Goal: Transaction & Acquisition: Purchase product/service

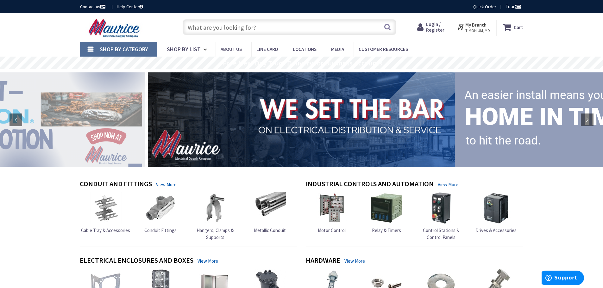
click at [437, 28] on span "Login / Register" at bounding box center [435, 27] width 18 height 12
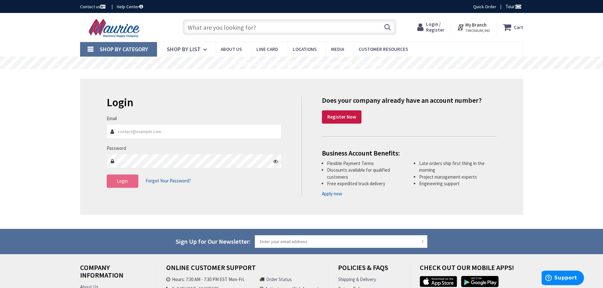
type input "[EMAIL_ADDRESS][DOMAIN_NAME]"
click at [125, 183] on span "Login" at bounding box center [122, 181] width 11 height 6
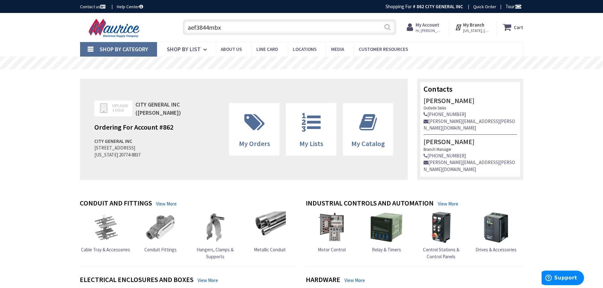
type input "aef3844mbx"
click at [388, 27] on button "Search" at bounding box center [387, 27] width 8 height 14
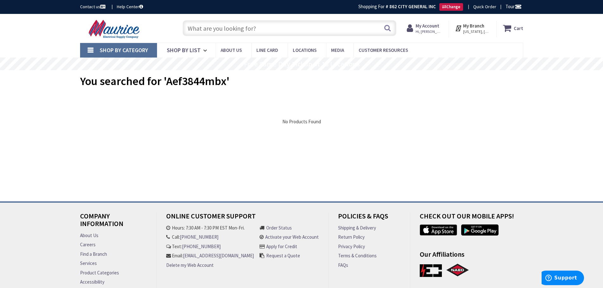
click at [247, 32] on input "text" at bounding box center [290, 28] width 214 height 16
paste input "aef3844mbx"
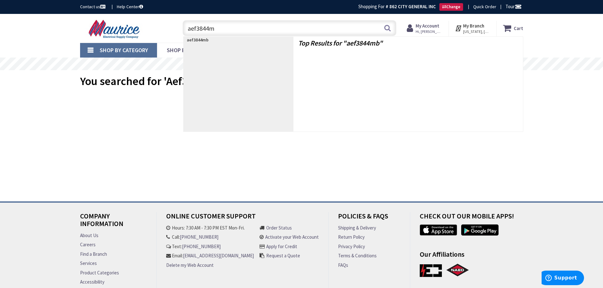
type input "aef3844"
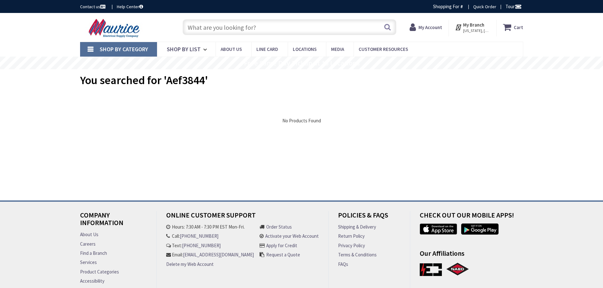
click at [89, 49] on link "Shop By Category" at bounding box center [118, 49] width 77 height 15
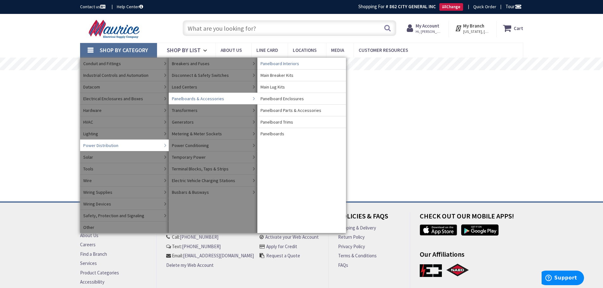
click at [287, 62] on span "Panelboard Interiors" at bounding box center [280, 63] width 39 height 6
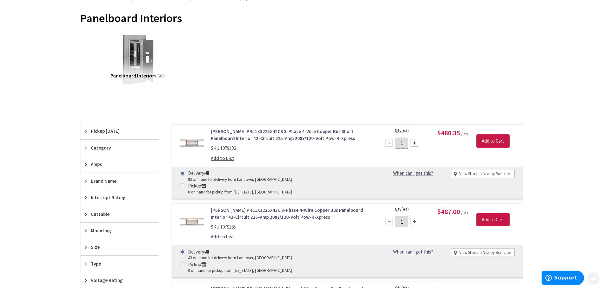
scroll to position [95, 0]
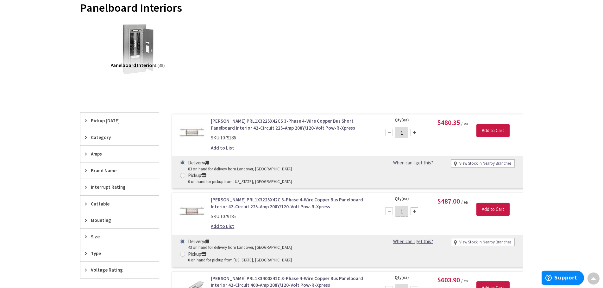
click at [84, 169] on div "Brand Name" at bounding box center [119, 171] width 79 height 16
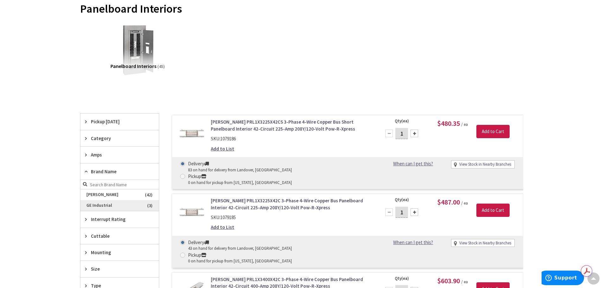
scroll to position [96, 0]
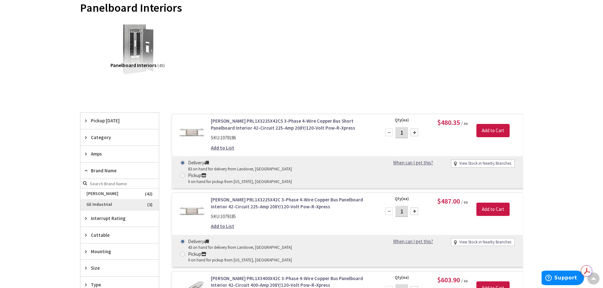
click at [99, 205] on span "GE Industrial" at bounding box center [119, 204] width 79 height 11
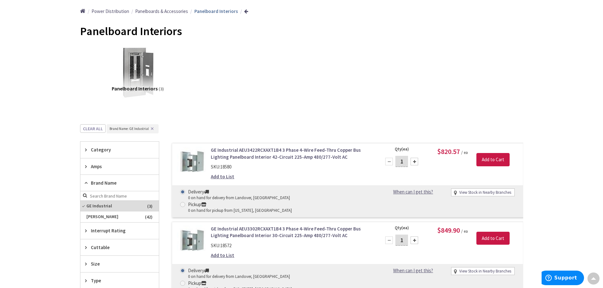
scroll to position [64, 0]
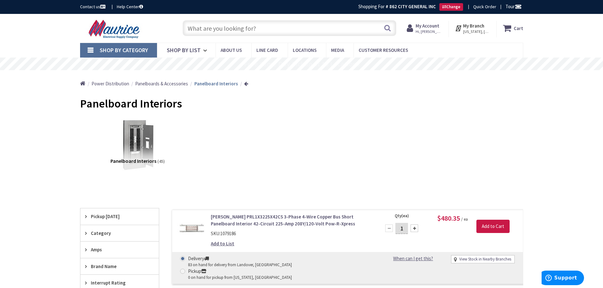
click at [254, 28] on input "text" at bounding box center [290, 28] width 214 height 16
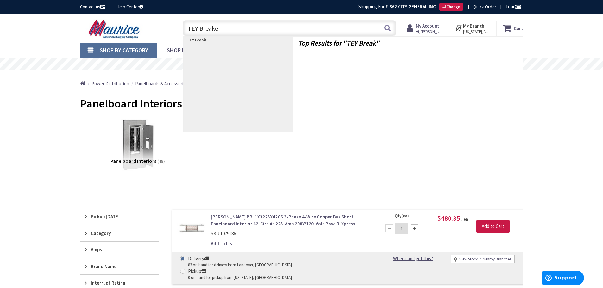
type input "TEY Breaker"
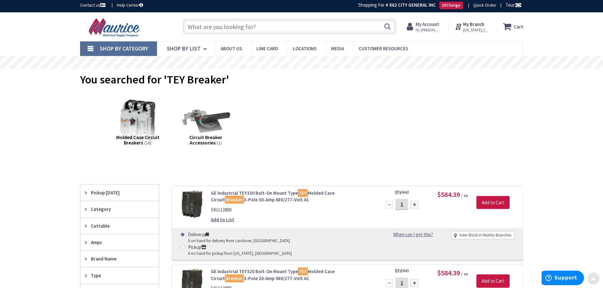
scroll to position [1, 0]
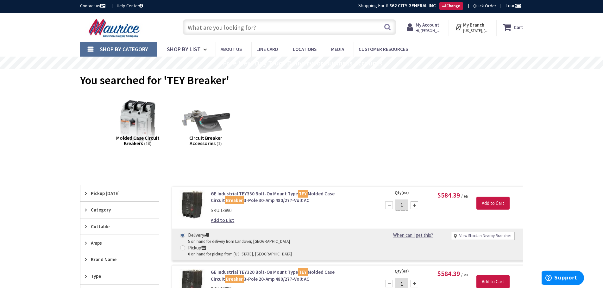
click at [268, 27] on input "text" at bounding box center [290, 27] width 214 height 16
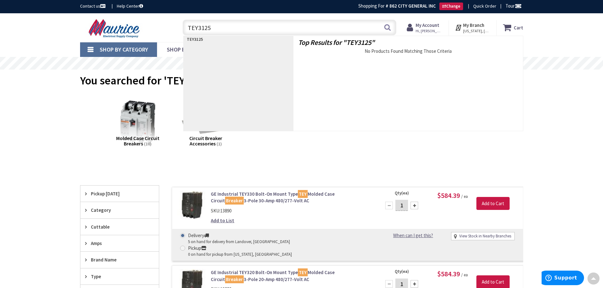
scroll to position [0, 0]
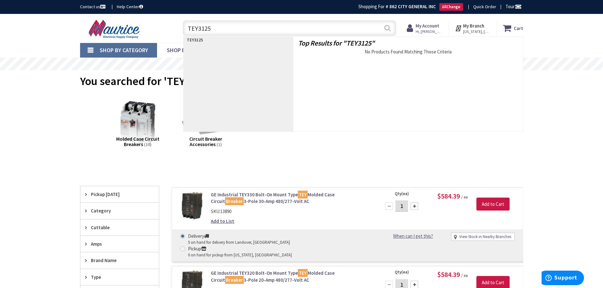
type input "TEY3125"
click at [387, 28] on button "Search" at bounding box center [387, 28] width 8 height 14
